Goal: Task Accomplishment & Management: Use online tool/utility

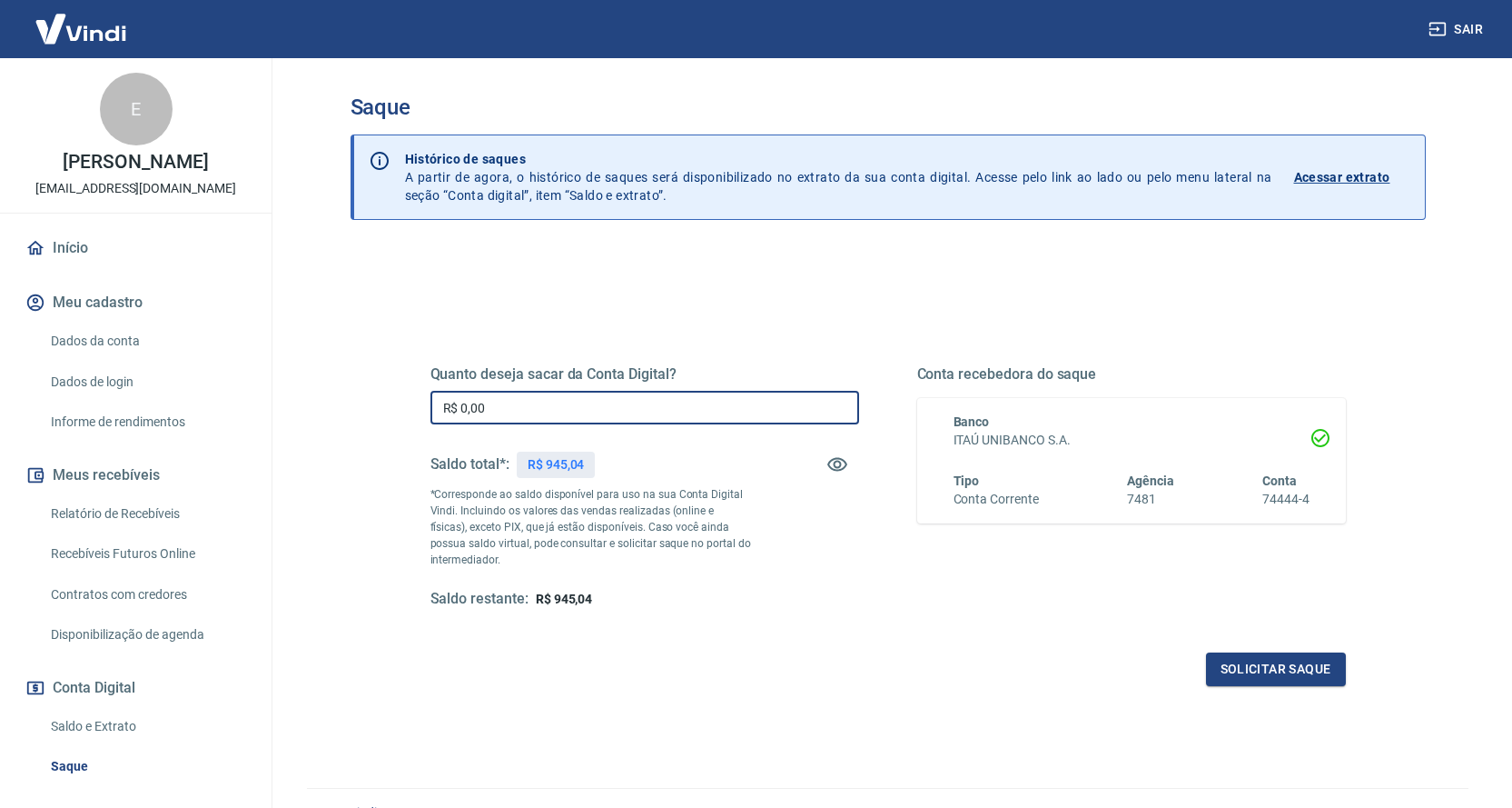
click at [660, 407] on input "R$ 0,00" at bounding box center [645, 407] width 429 height 34
type input "R$ 945,04"
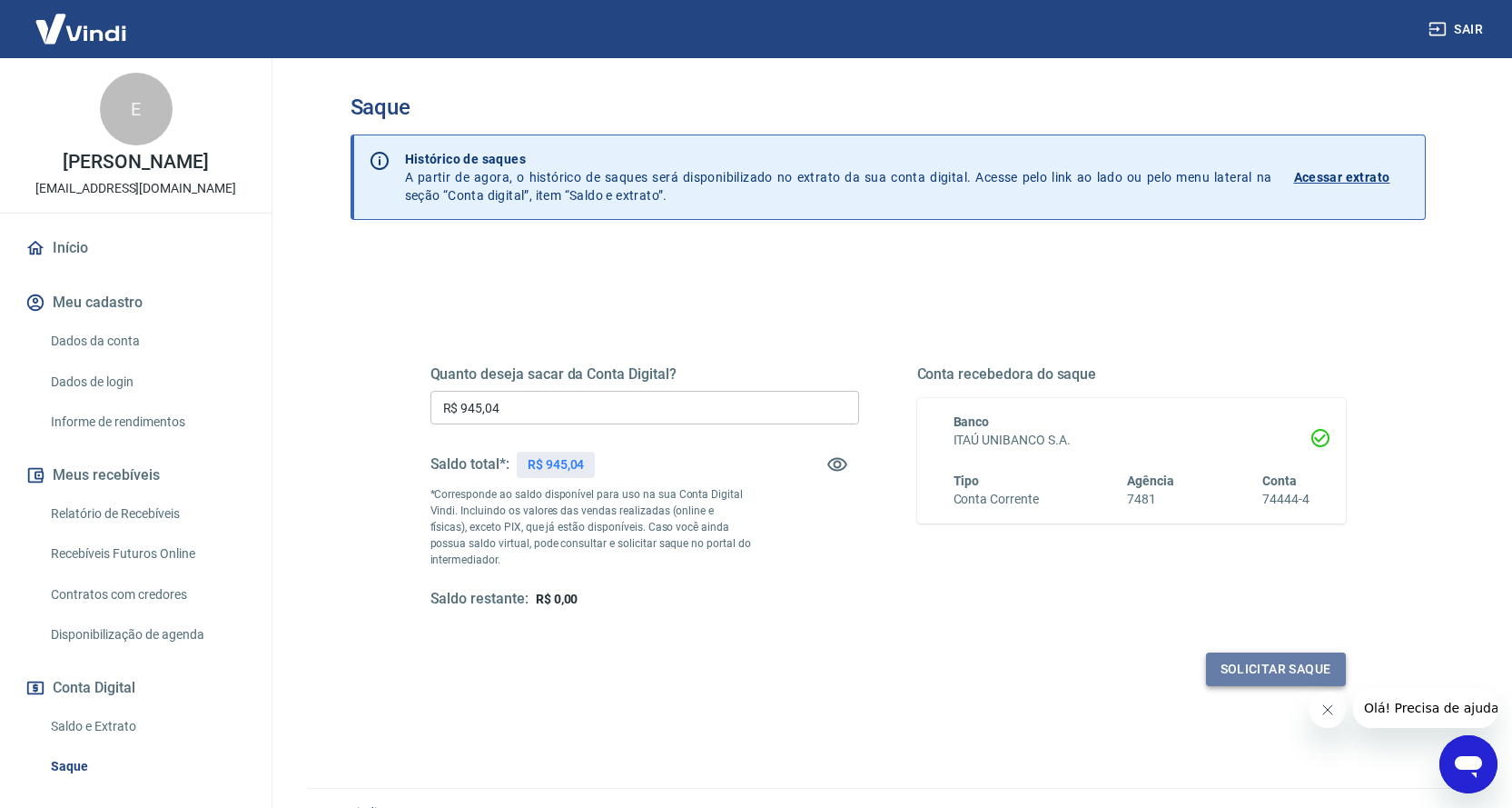
click at [1278, 674] on button "Solicitar saque" at bounding box center [1276, 670] width 140 height 34
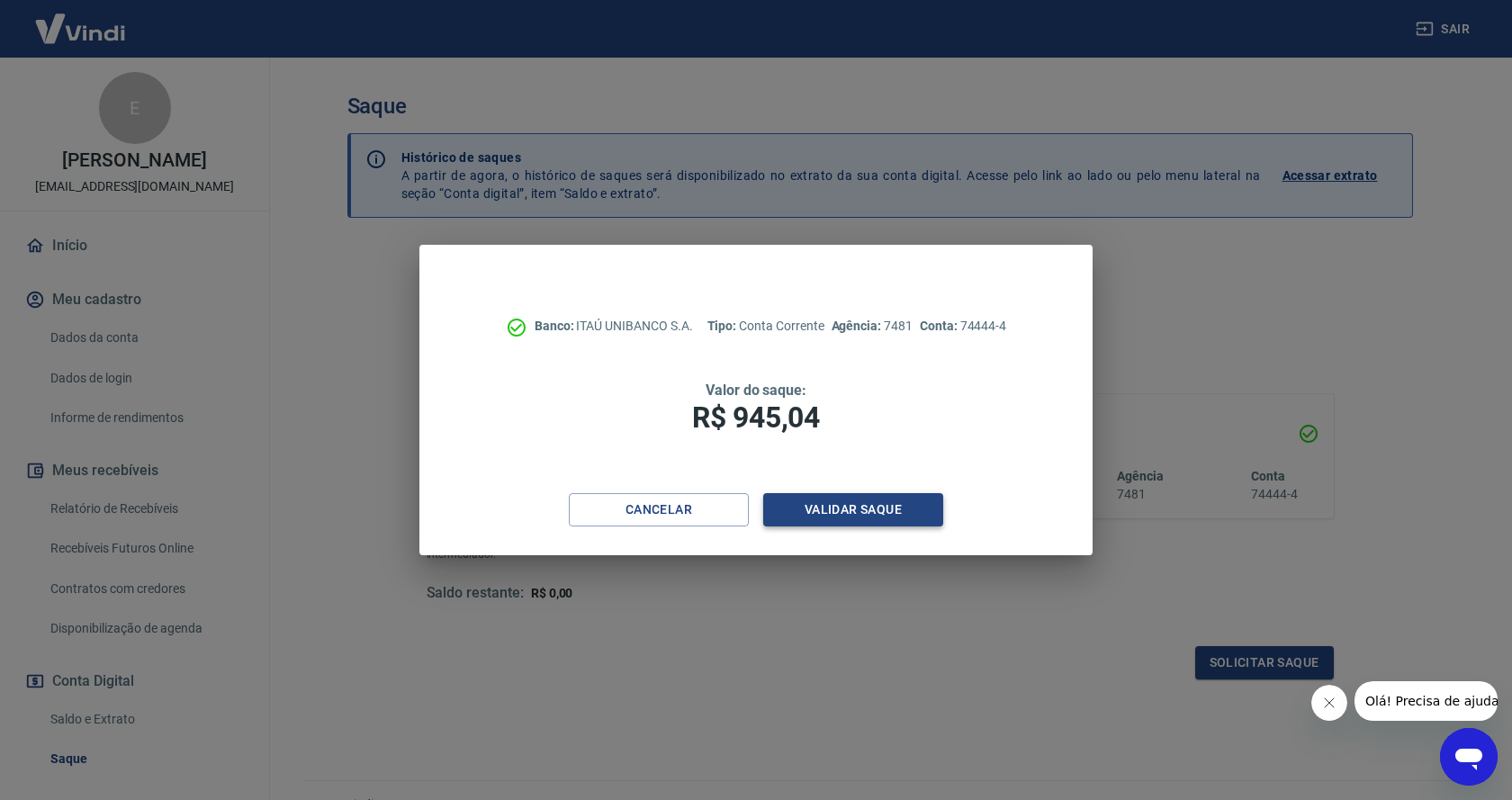
click at [874, 515] on button "Validar saque" at bounding box center [852, 509] width 180 height 34
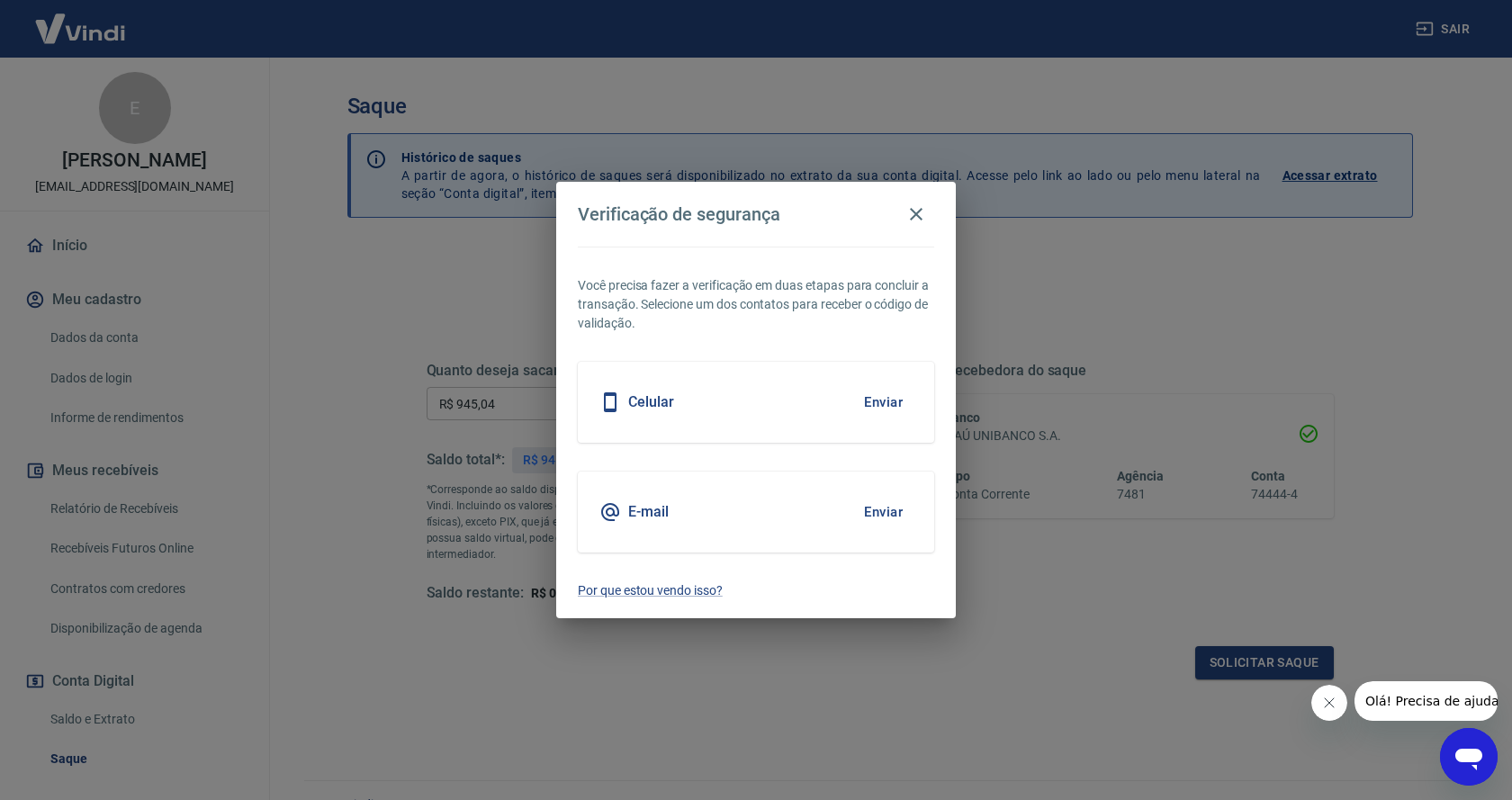
click at [888, 400] on button "Enviar" at bounding box center [883, 402] width 59 height 38
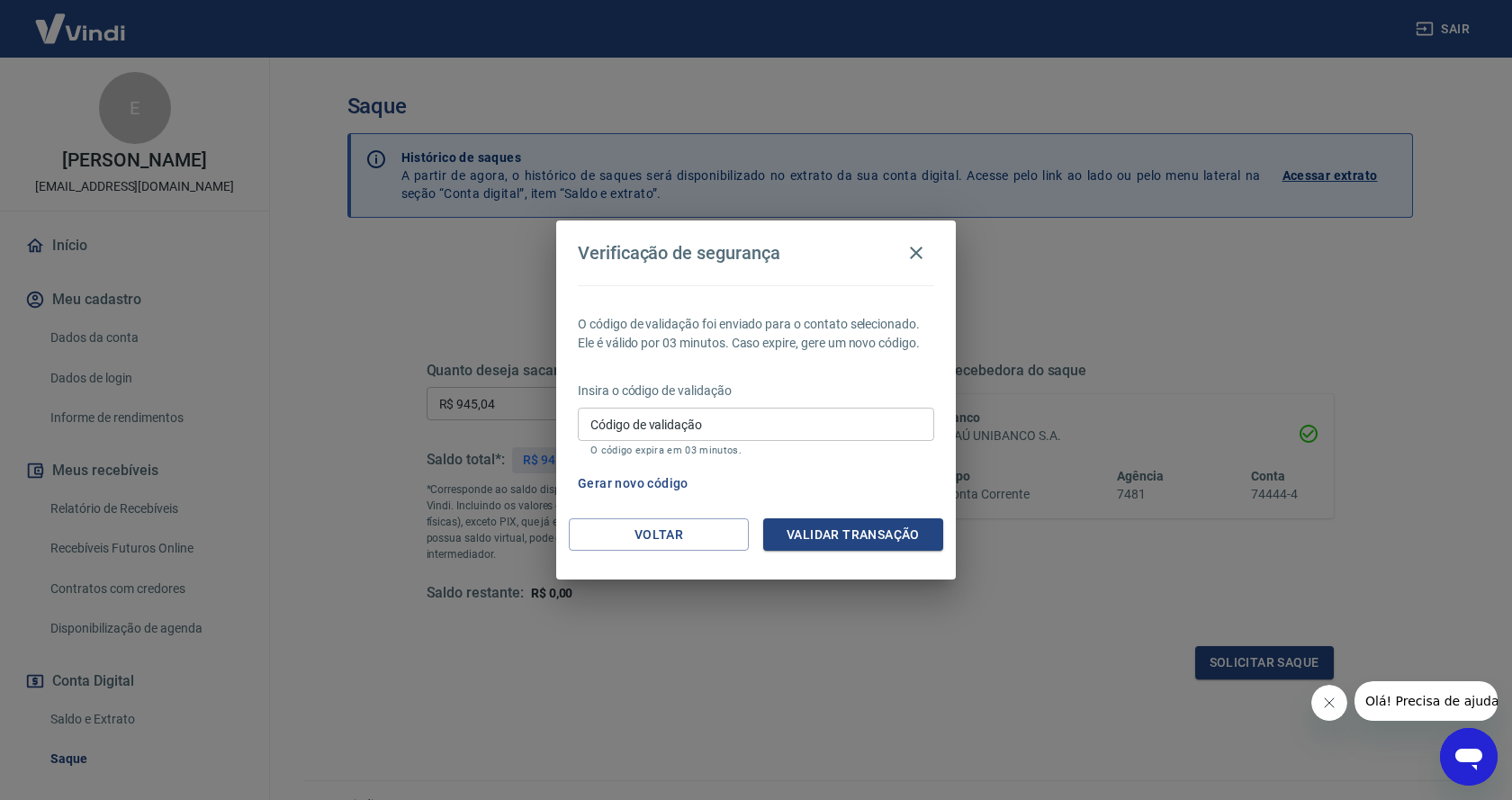
click at [753, 417] on input "Código de validação" at bounding box center [756, 425] width 357 height 34
type input "962255"
click at [828, 540] on button "Validar transação" at bounding box center [852, 535] width 180 height 34
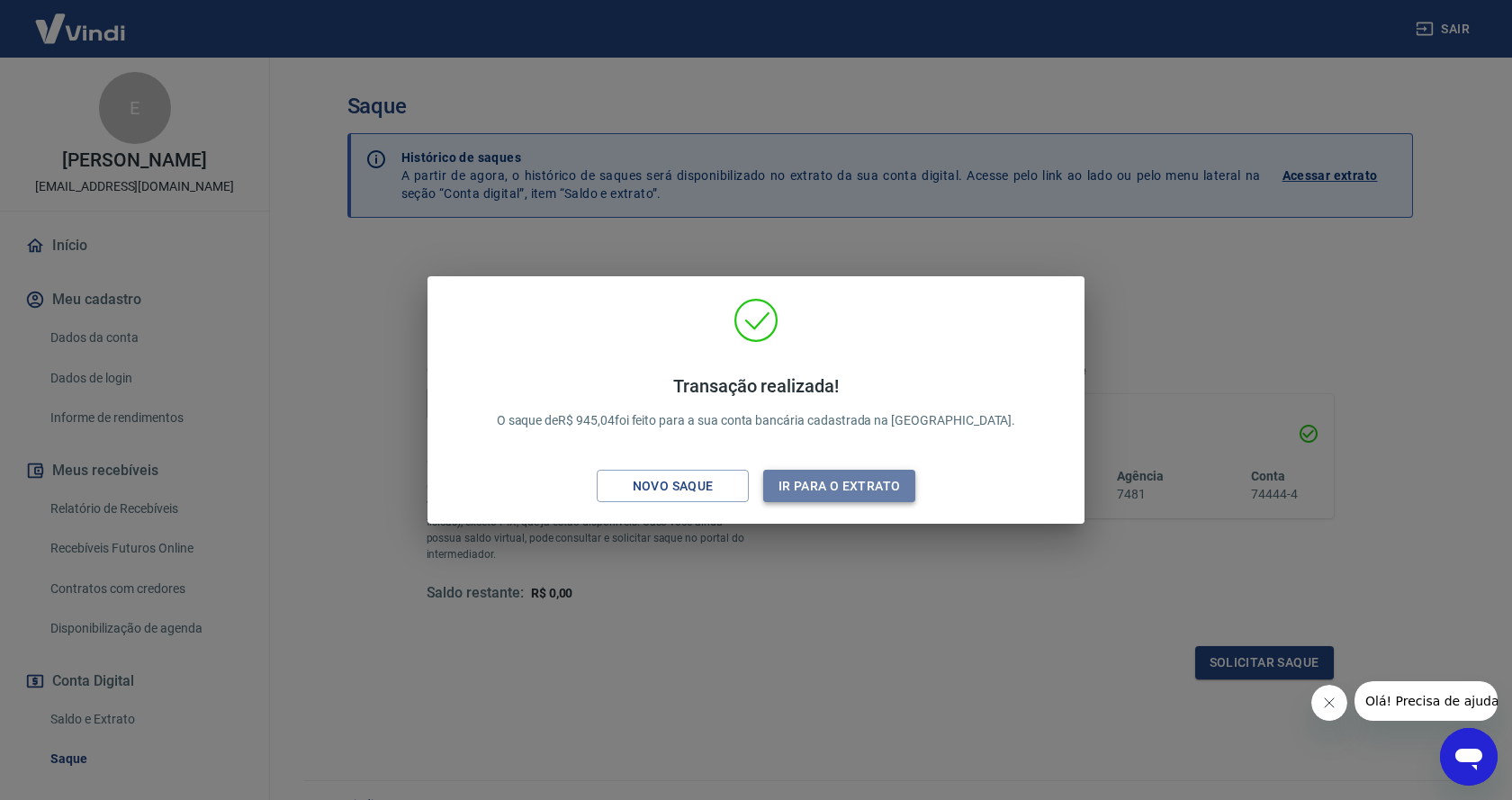
click at [853, 475] on button "Ir para o extrato" at bounding box center [838, 486] width 152 height 34
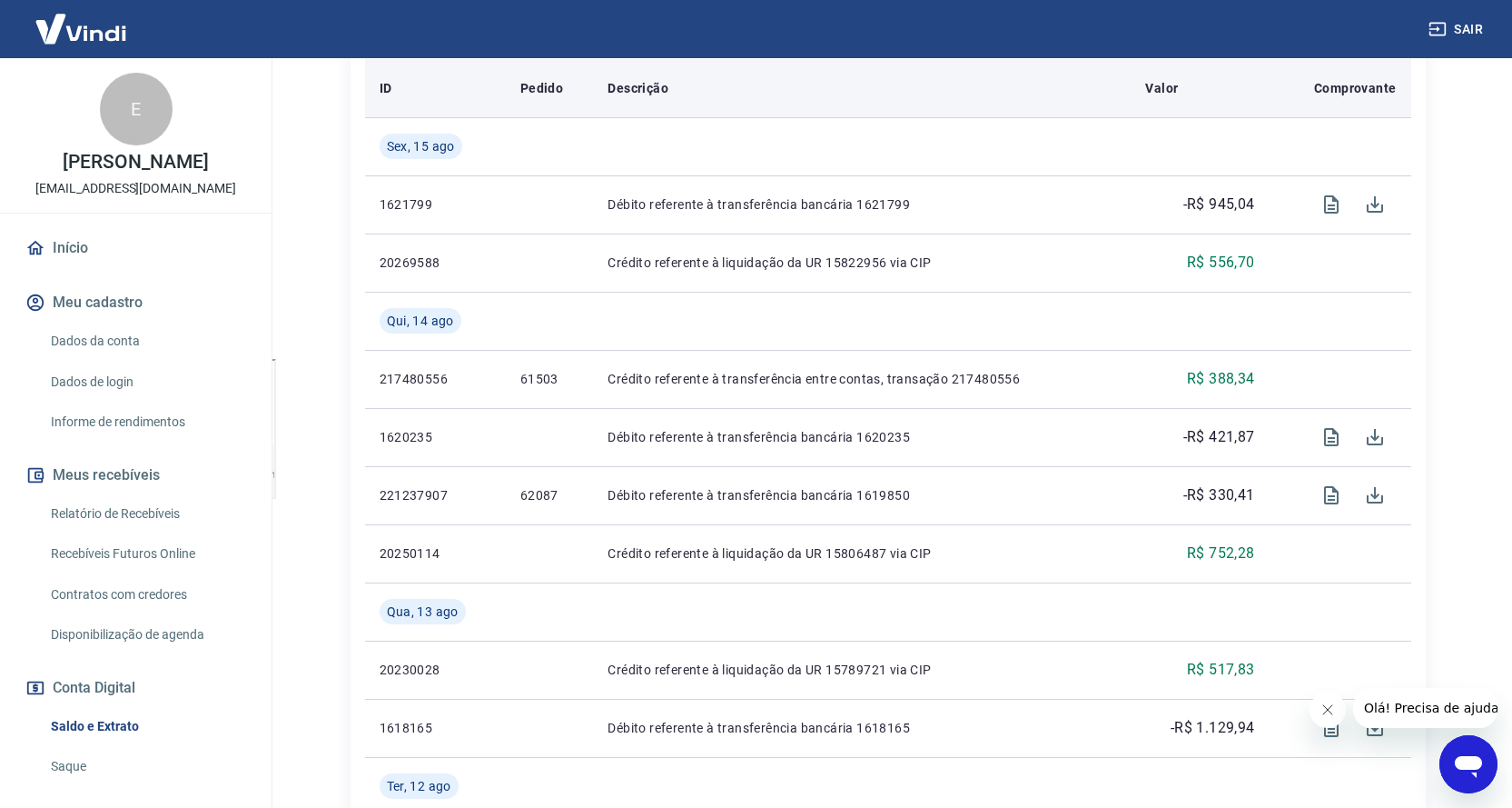
scroll to position [454, 0]
